Goal: Task Accomplishment & Management: Use online tool/utility

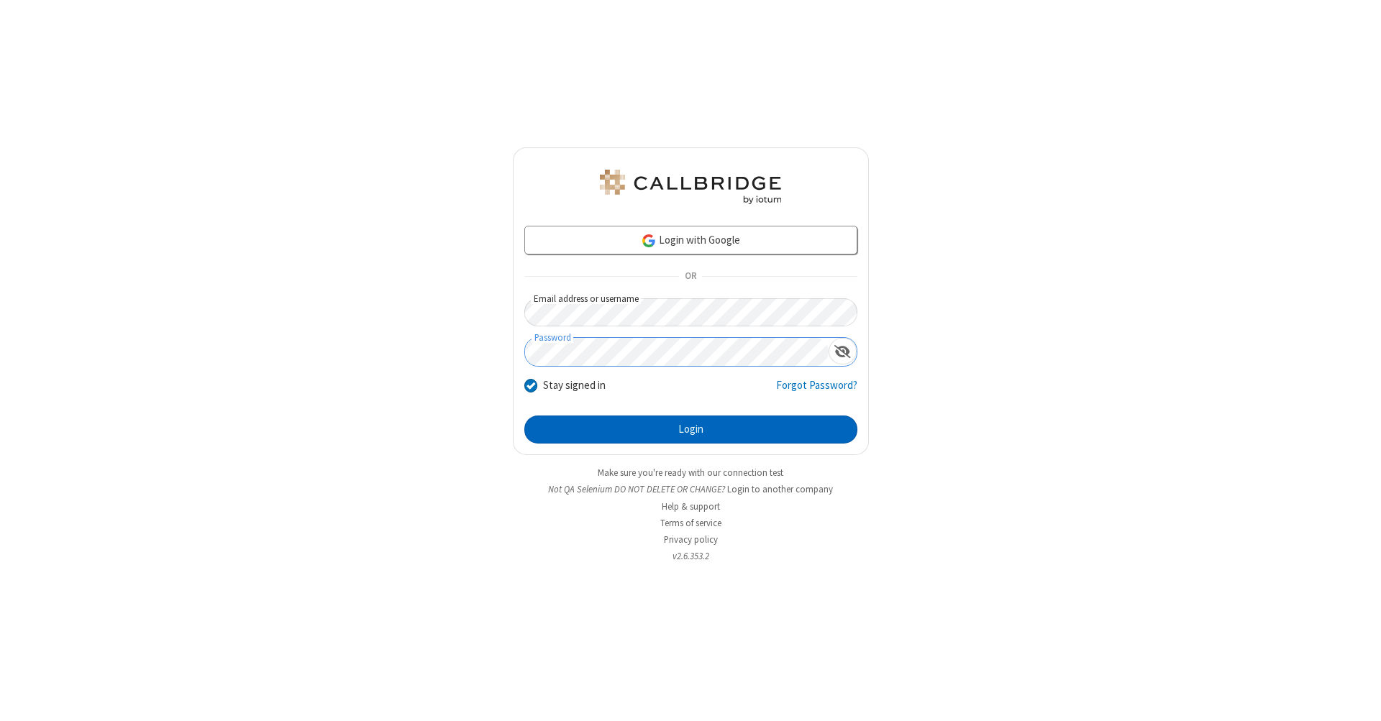
click at [690, 430] on button "Login" at bounding box center [690, 430] width 333 height 29
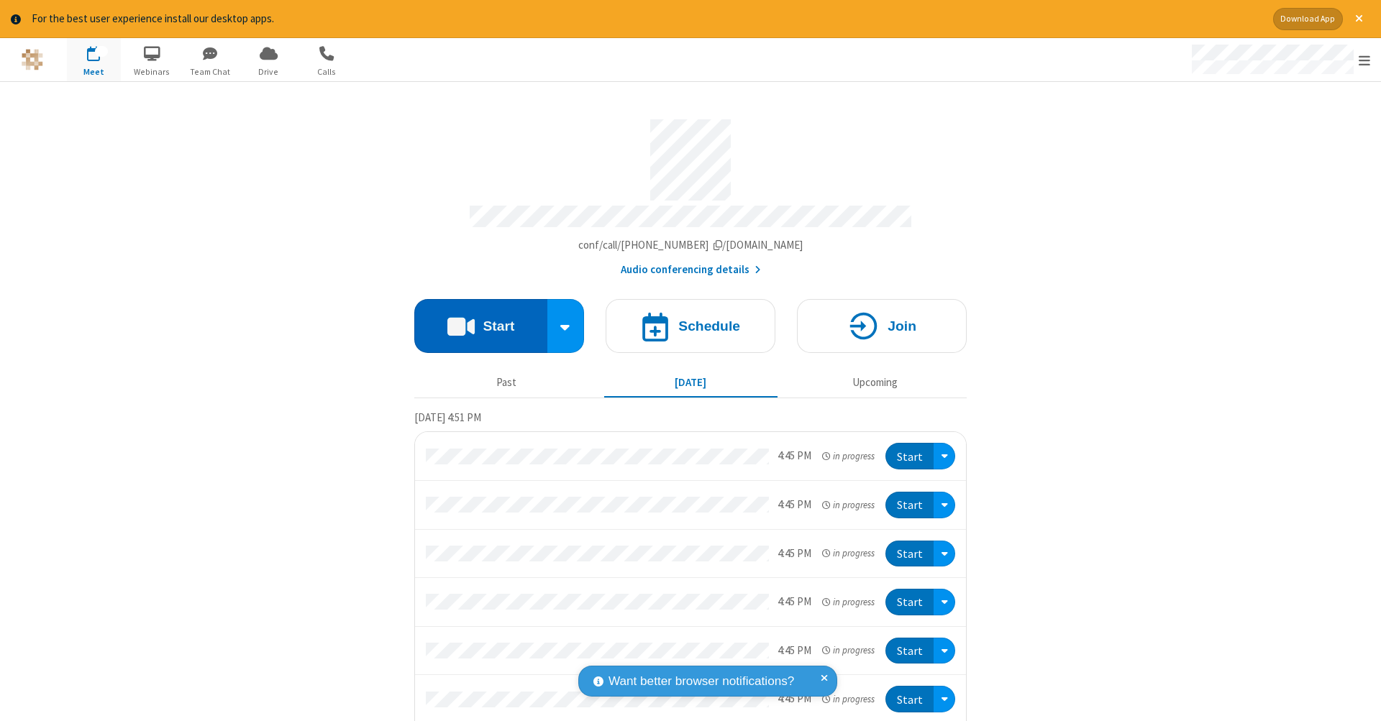
click at [475, 319] on button "Start" at bounding box center [480, 326] width 133 height 54
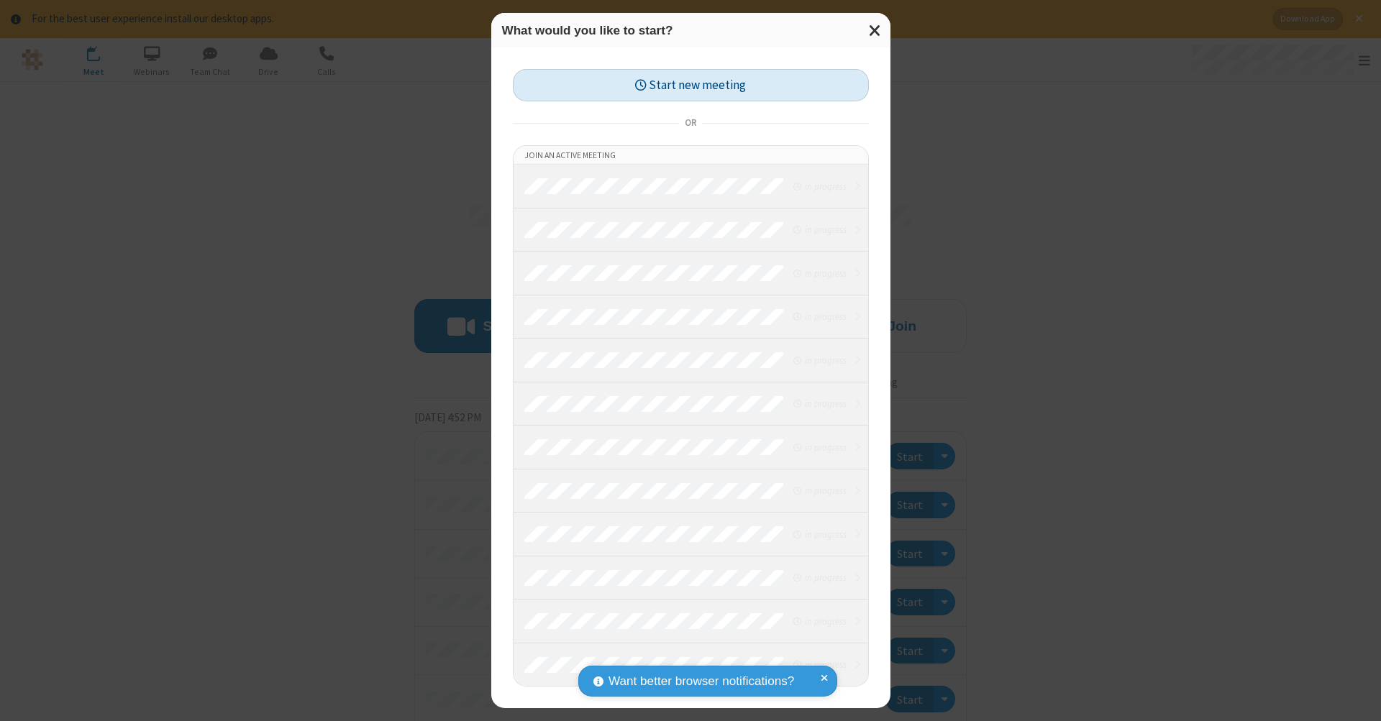
click at [690, 85] on button "Start new meeting" at bounding box center [691, 85] width 356 height 32
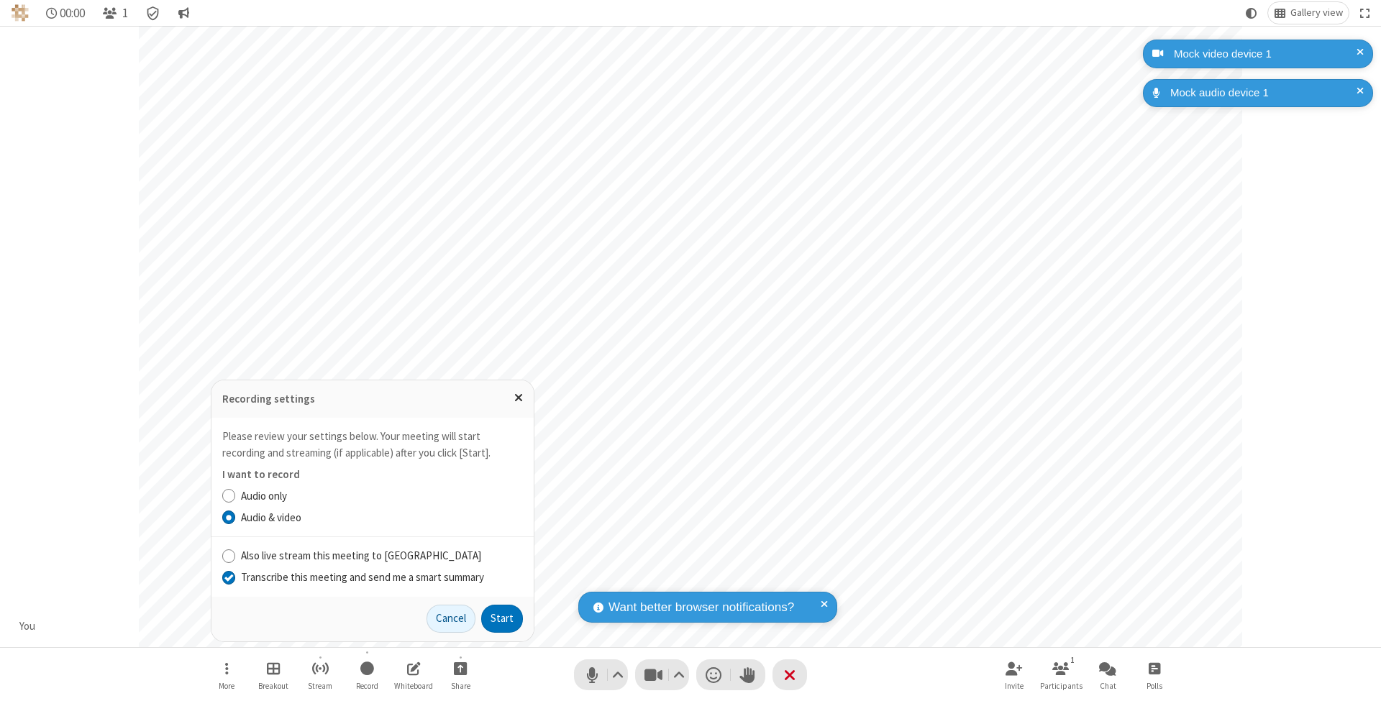
click at [228, 577] on input "Transcribe this meeting and send me a smart summary" at bounding box center [229, 577] width 14 height 15
click at [381, 518] on label "Audio & video" at bounding box center [382, 518] width 282 height 17
click at [236, 518] on input "Audio & video" at bounding box center [229, 517] width 14 height 15
click at [502, 618] on button "Start" at bounding box center [502, 619] width 42 height 29
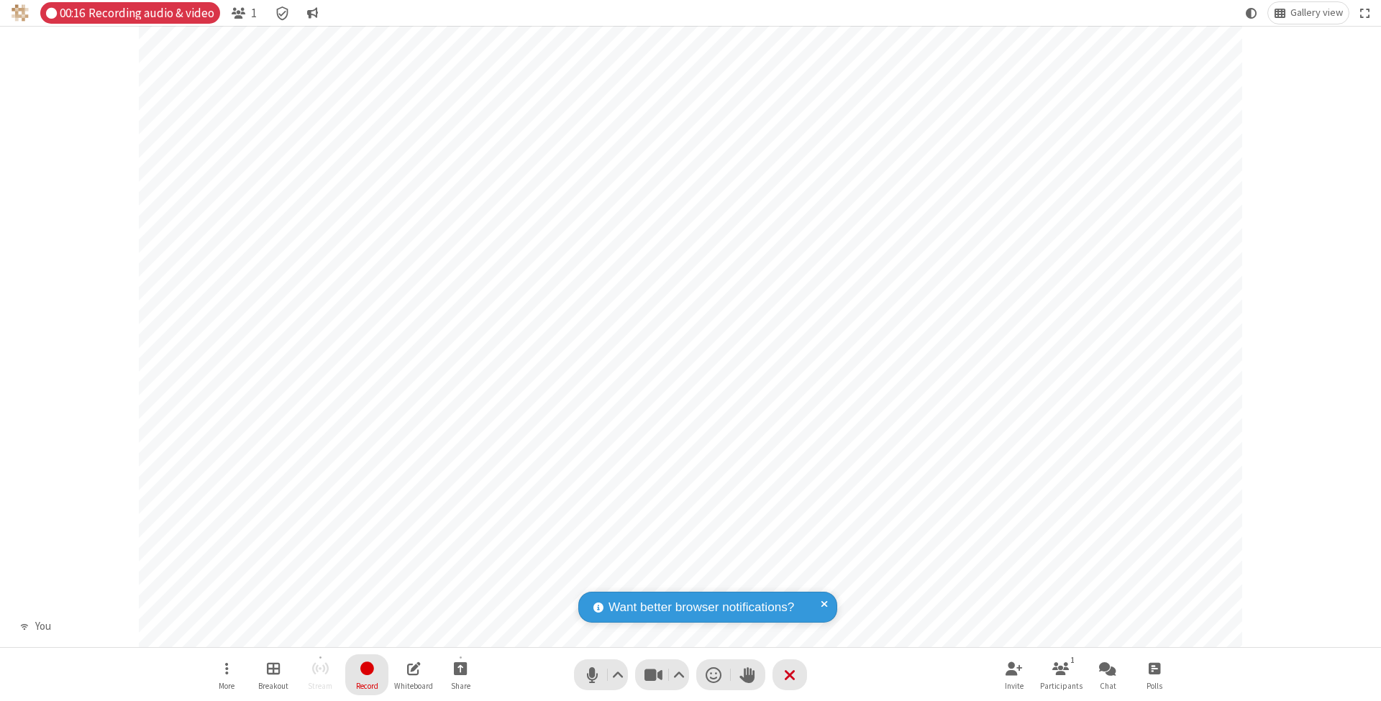
click at [367, 675] on span "Stop recording" at bounding box center [366, 668] width 17 height 18
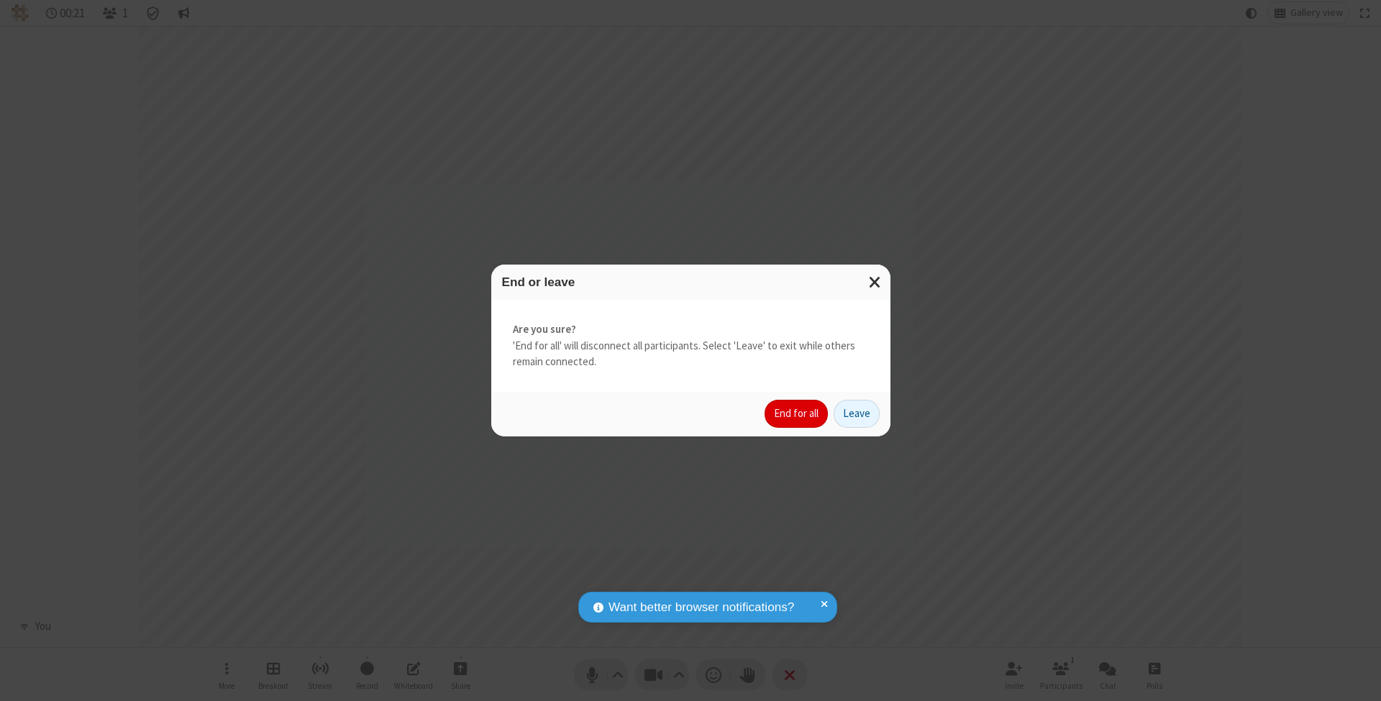
click at [797, 413] on button "End for all" at bounding box center [795, 414] width 63 height 29
